Goal: Book appointment/travel/reservation

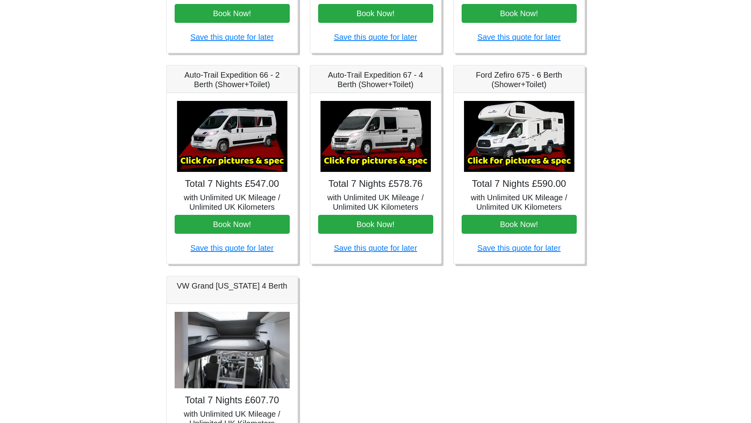
scroll to position [276, 0]
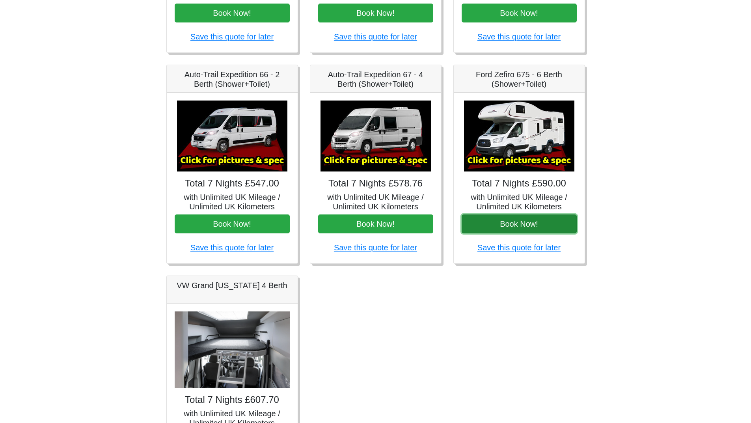
click at [511, 223] on button "Book Now!" at bounding box center [518, 223] width 115 height 19
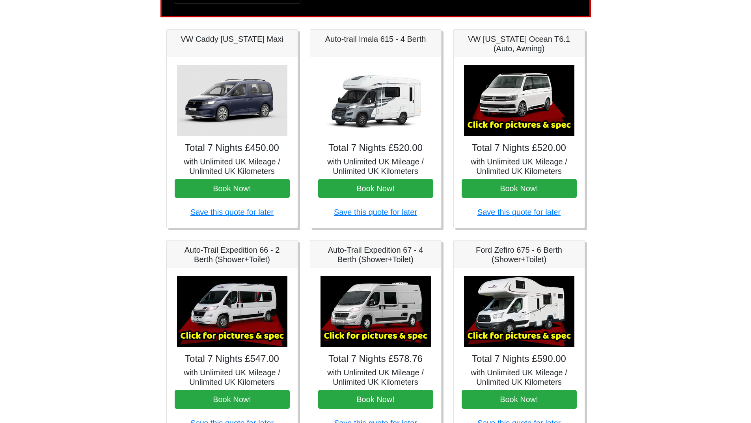
scroll to position [0, 0]
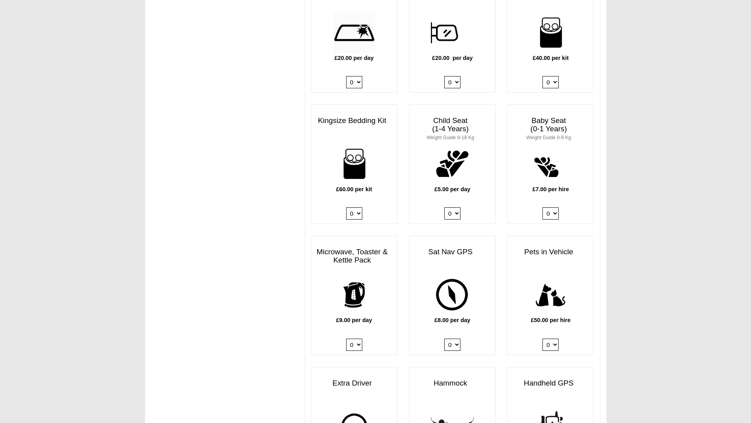
scroll to position [749, 0]
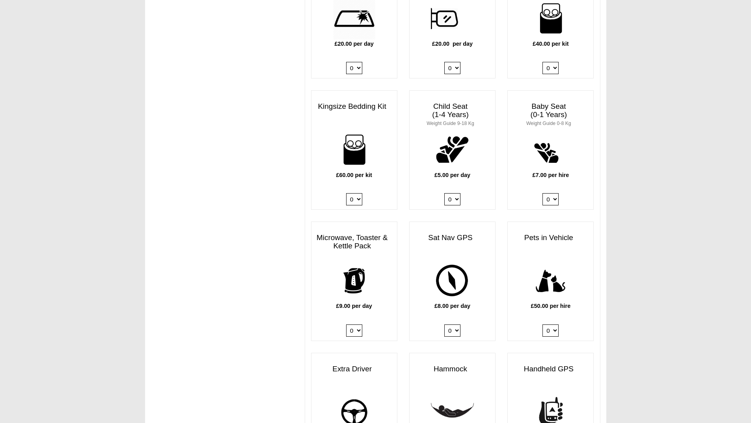
click at [453, 193] on select "0 1 2 3 4" at bounding box center [452, 199] width 16 height 12
select select "Child Seat (1-4 Years) x QTY 1 @ 5.00 GBP each."
click at [444, 193] on select "0 1 2 3 4" at bounding box center [452, 199] width 16 height 12
click at [453, 193] on select "0 1 2 3 4" at bounding box center [452, 199] width 16 height 12
select select
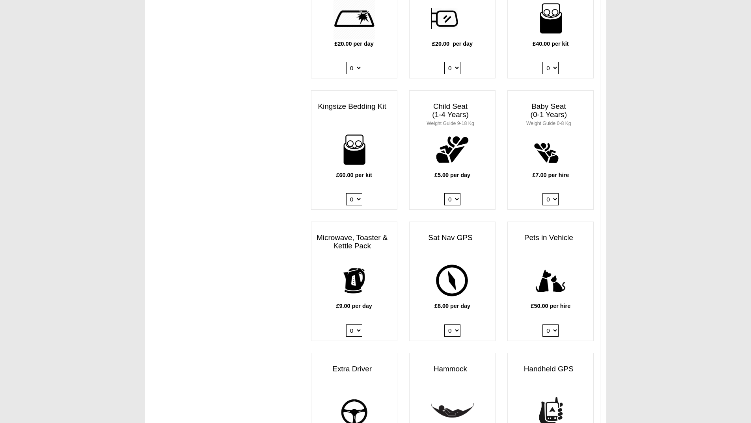
click at [444, 193] on select "0 1 2 3 4" at bounding box center [452, 199] width 16 height 12
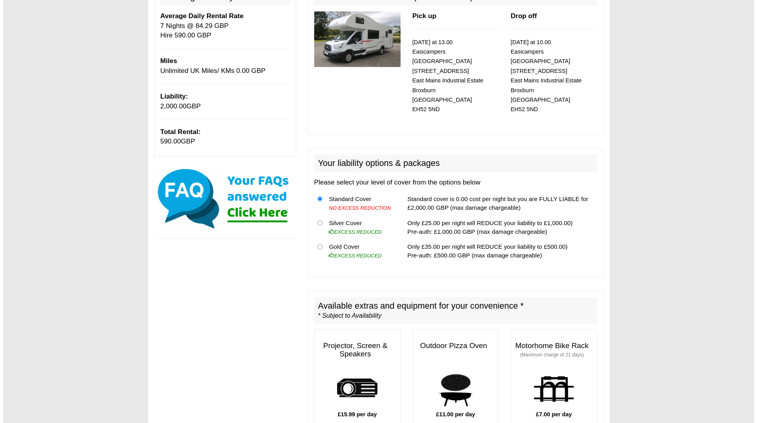
scroll to position [118, 0]
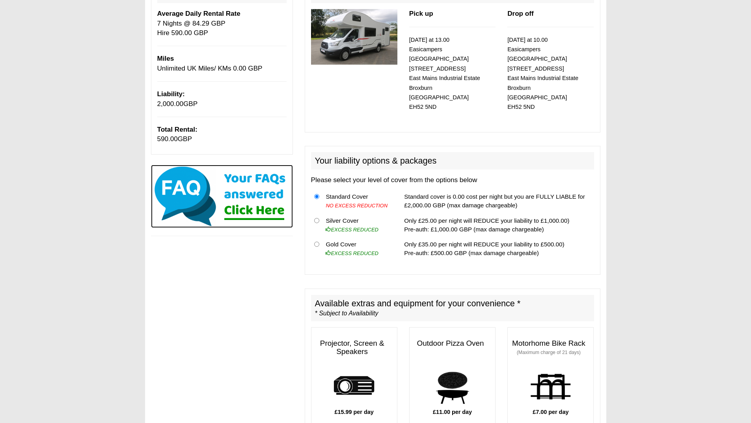
click at [262, 212] on img at bounding box center [222, 196] width 142 height 63
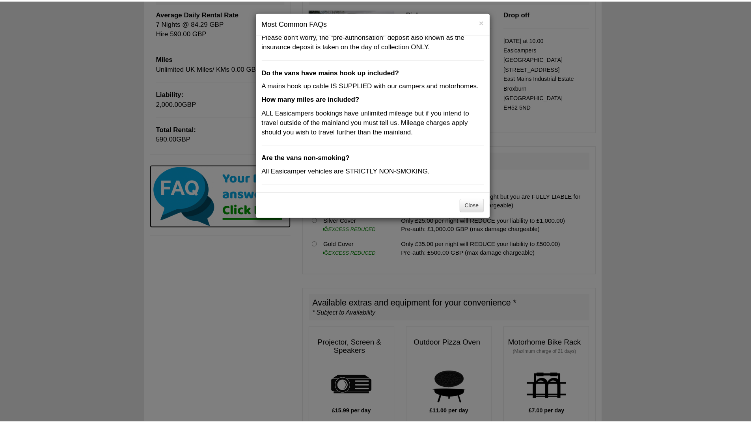
scroll to position [230, 0]
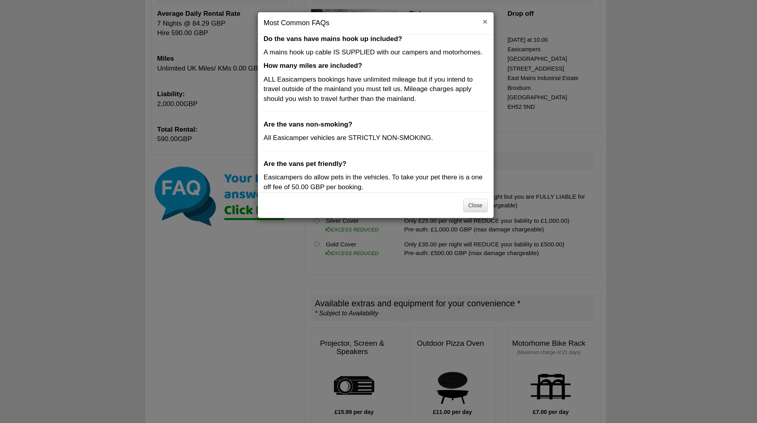
click at [483, 22] on button "×" at bounding box center [484, 21] width 5 height 8
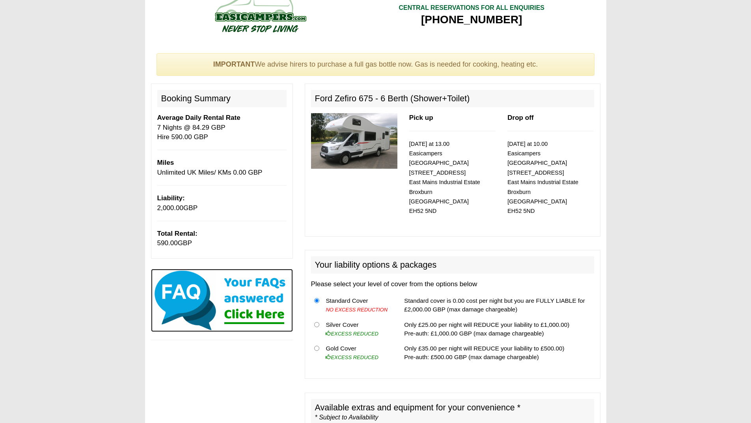
scroll to position [0, 0]
